Goal: Navigation & Orientation: Find specific page/section

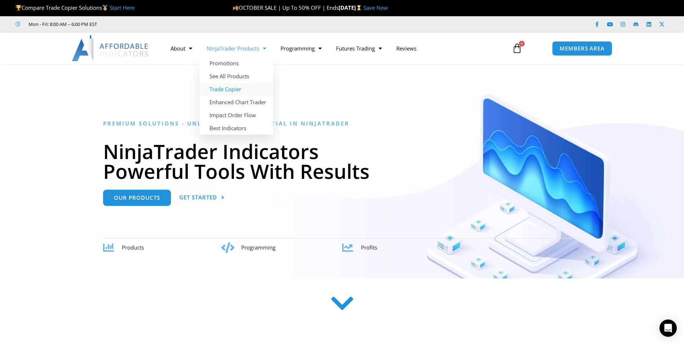
click at [236, 92] on link "Trade Copier" at bounding box center [236, 89] width 74 height 13
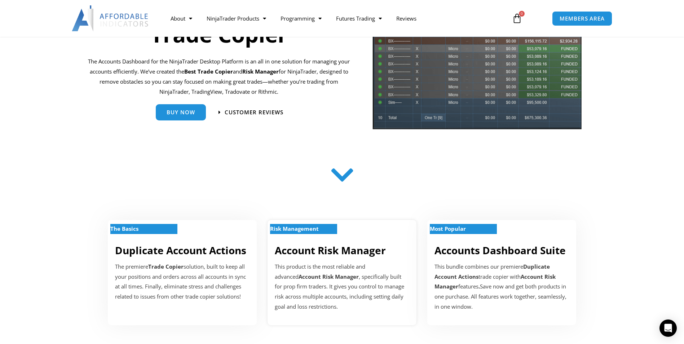
scroll to position [108, 0]
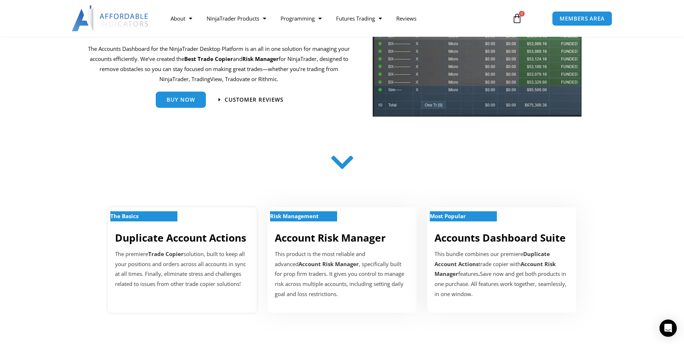
click at [213, 275] on p "The premiere Trade Copier solution, built to keep all your positions and orders…" at bounding box center [182, 269] width 134 height 40
